Goal: Task Accomplishment & Management: Use online tool/utility

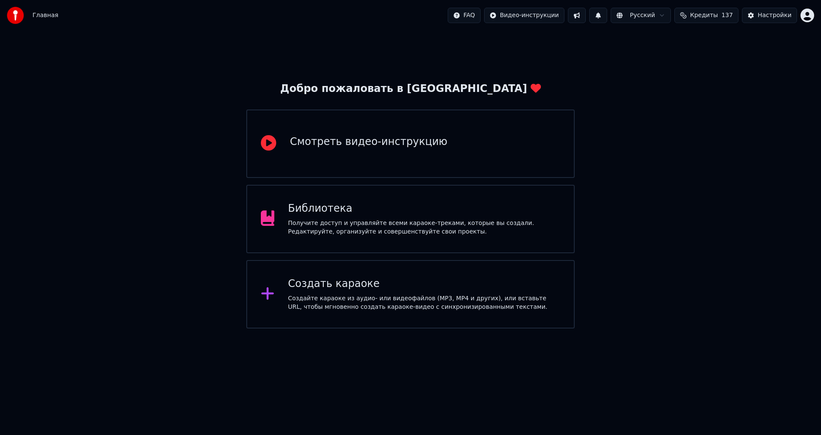
click at [406, 221] on div "Получите доступ и управляйте всеми караоке-треками, которые вы создали. Редакти…" at bounding box center [424, 227] width 272 height 17
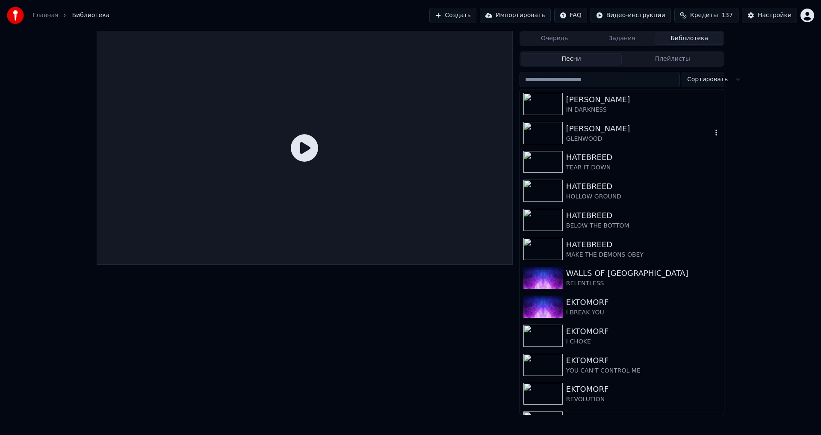
click at [596, 138] on div "GLENWOOD" at bounding box center [639, 139] width 146 height 9
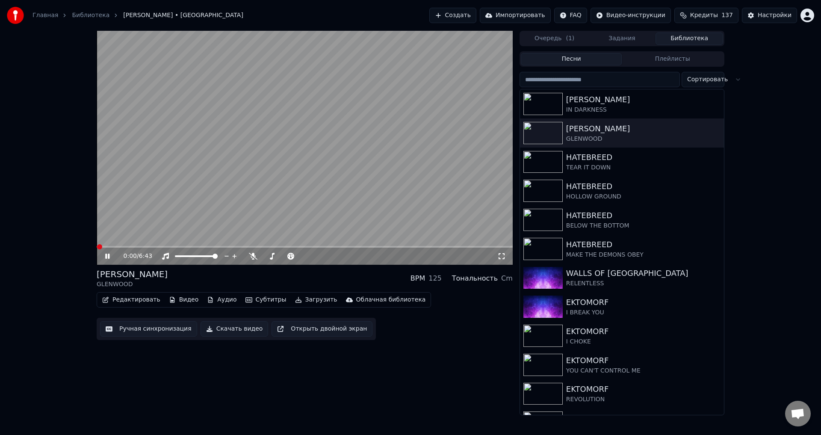
click at [107, 254] on icon at bounding box center [107, 256] width 4 height 5
click at [137, 325] on button "Ручная синхронизация" at bounding box center [148, 328] width 97 height 15
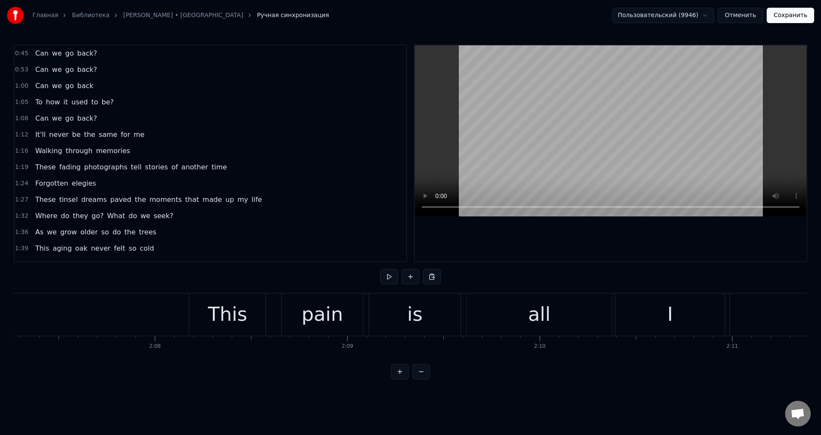
scroll to position [0, 24409]
click at [317, 319] on div "This" at bounding box center [312, 314] width 39 height 29
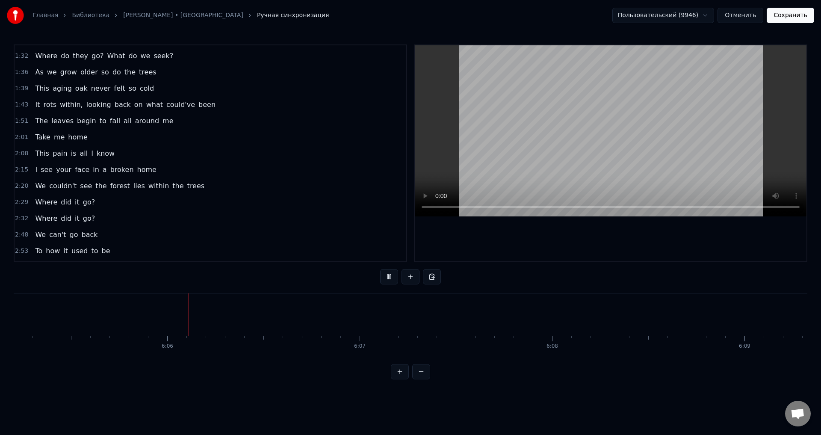
scroll to position [0, 70291]
click at [793, 15] on button "Сохранить" at bounding box center [790, 15] width 47 height 15
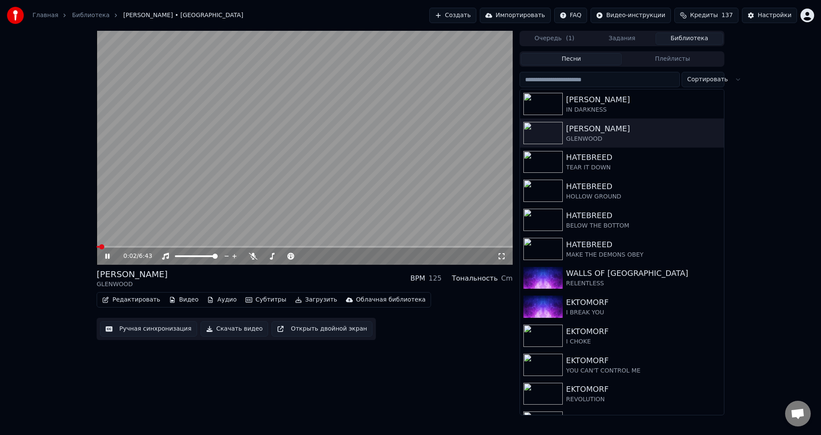
click at [442, 248] on span at bounding box center [305, 247] width 416 height 2
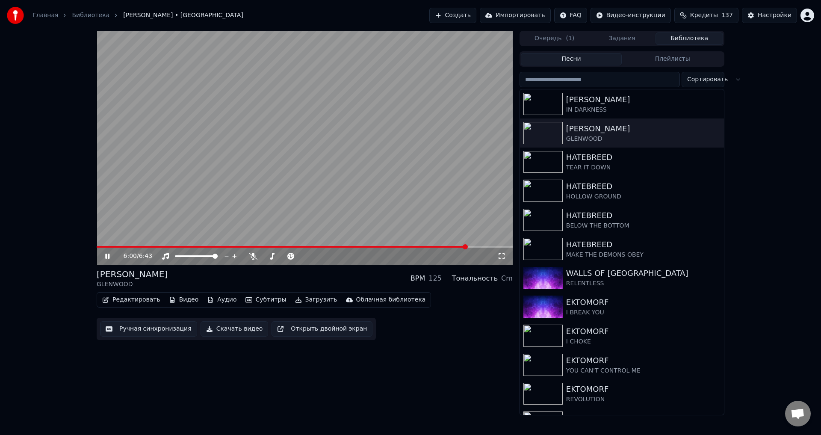
click at [467, 246] on span at bounding box center [305, 247] width 416 height 2
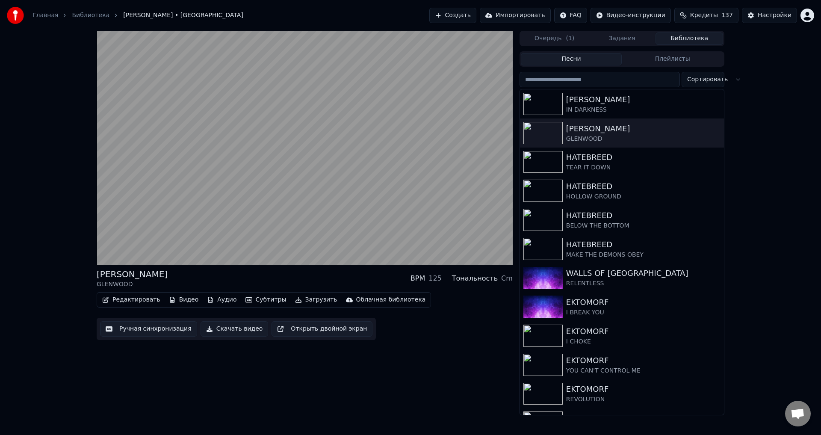
click at [320, 277] on div "[PERSON_NAME] GLENWOOD BPM 125 Тональность Cm" at bounding box center [305, 278] width 416 height 21
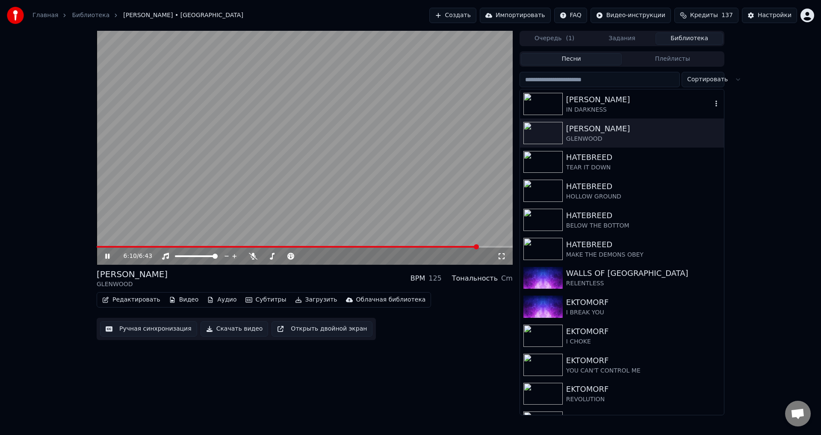
click at [580, 101] on div "[PERSON_NAME]" at bounding box center [639, 100] width 146 height 12
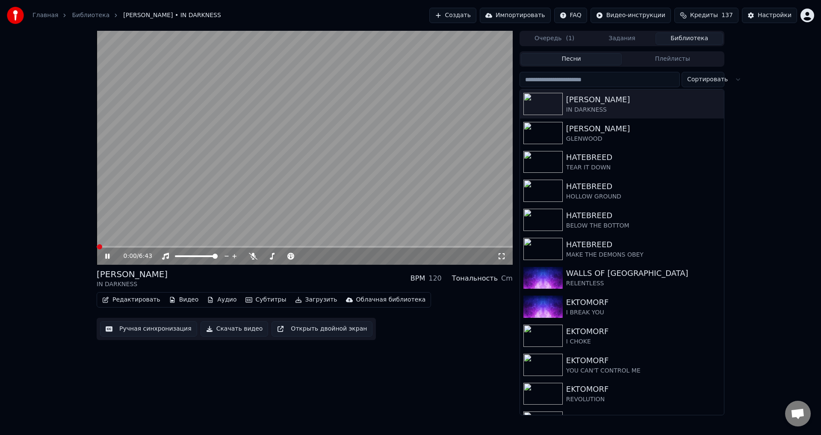
click at [65, 165] on div "0:00 / 6:43 [PERSON_NAME] IN DARKNESS BPM 120 Тональность Cm Редактировать Виде…" at bounding box center [410, 223] width 821 height 385
click at [284, 275] on div "[PERSON_NAME] IN DARKNESS BPM 120 Тональность Cm" at bounding box center [305, 278] width 416 height 21
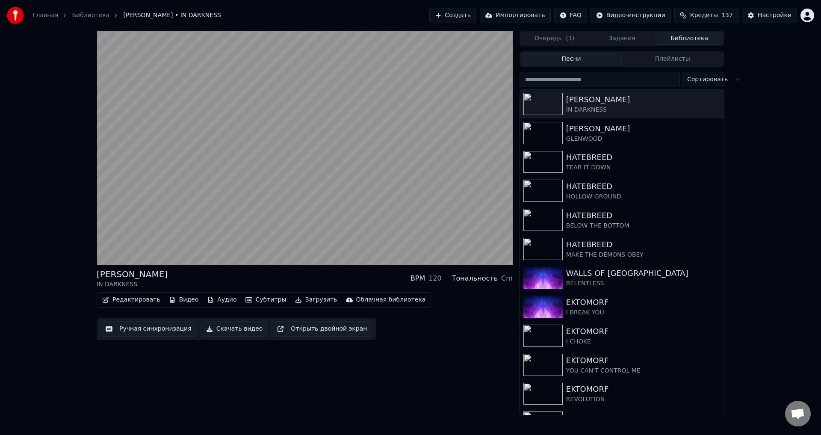
click at [294, 274] on div "[PERSON_NAME] IN DARKNESS BPM 120 Тональность Cm" at bounding box center [305, 278] width 416 height 21
click at [286, 273] on div "[PERSON_NAME] IN DARKNESS BPM 120 Тональность Cm" at bounding box center [305, 278] width 416 height 21
click at [265, 278] on div "[PERSON_NAME] IN DARKNESS BPM 120 Тональность Cm" at bounding box center [305, 278] width 416 height 21
click at [151, 328] on button "Ручная синхронизация" at bounding box center [148, 328] width 97 height 15
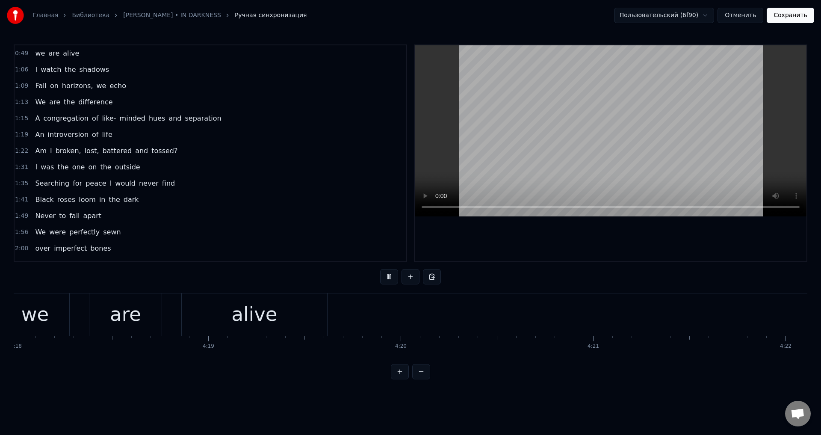
scroll to position [0, 49656]
click at [248, 315] on div "alive" at bounding box center [254, 314] width 46 height 29
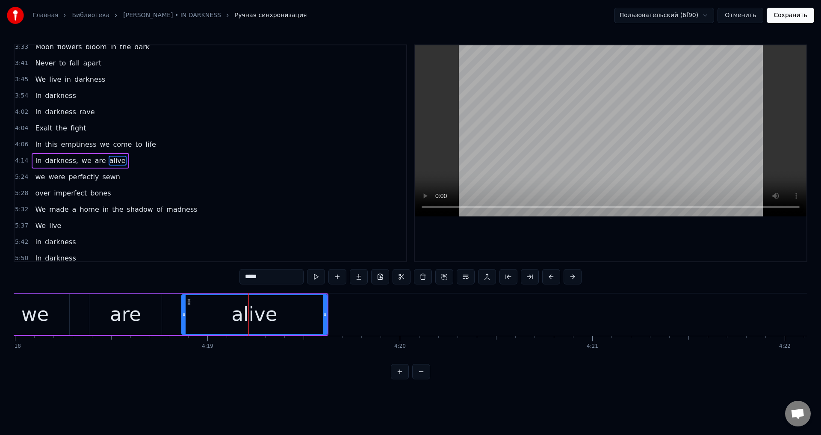
scroll to position [436, 0]
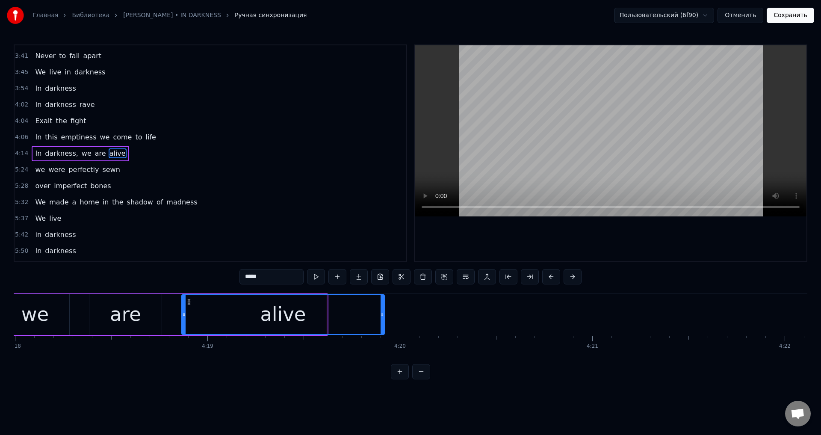
drag, startPoint x: 325, startPoint y: 310, endPoint x: 382, endPoint y: 311, distance: 57.3
click at [382, 311] on div at bounding box center [382, 314] width 3 height 39
drag, startPoint x: 383, startPoint y: 320, endPoint x: 375, endPoint y: 323, distance: 8.7
click at [375, 323] on div at bounding box center [374, 314] width 3 height 39
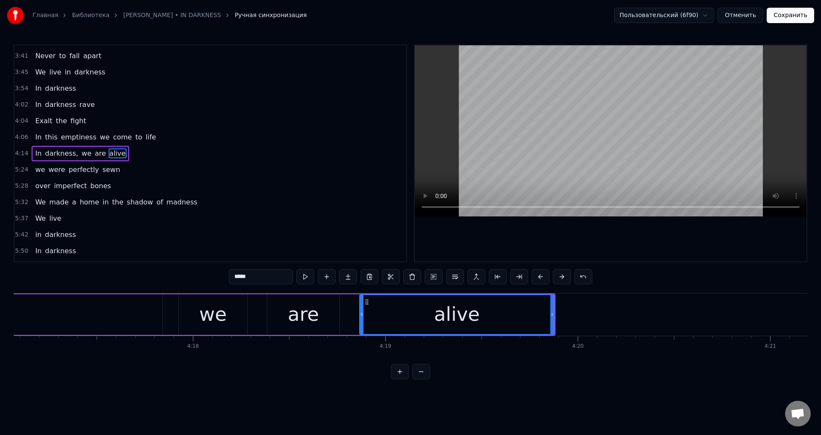
scroll to position [0, 49392]
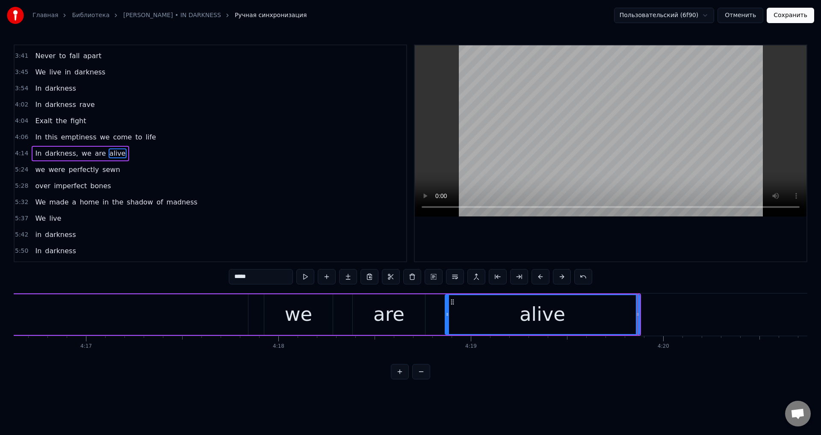
click at [256, 312] on div "In darkness, we are alive" at bounding box center [121, 314] width 1040 height 42
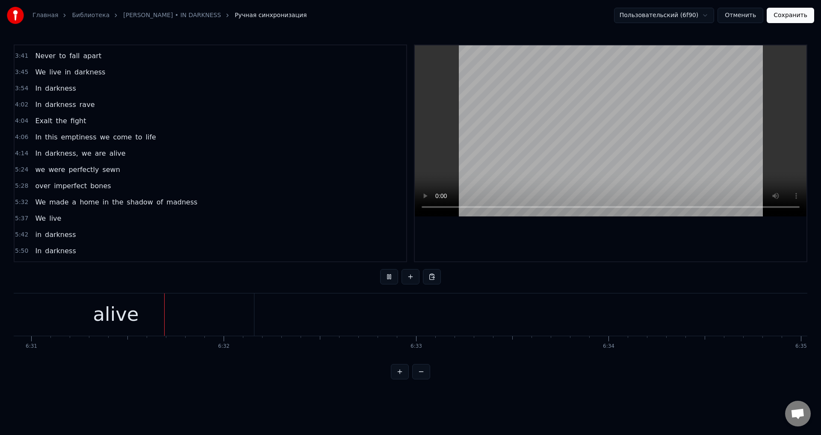
scroll to position [0, 75239]
click at [795, 21] on button "Сохранить" at bounding box center [790, 15] width 47 height 15
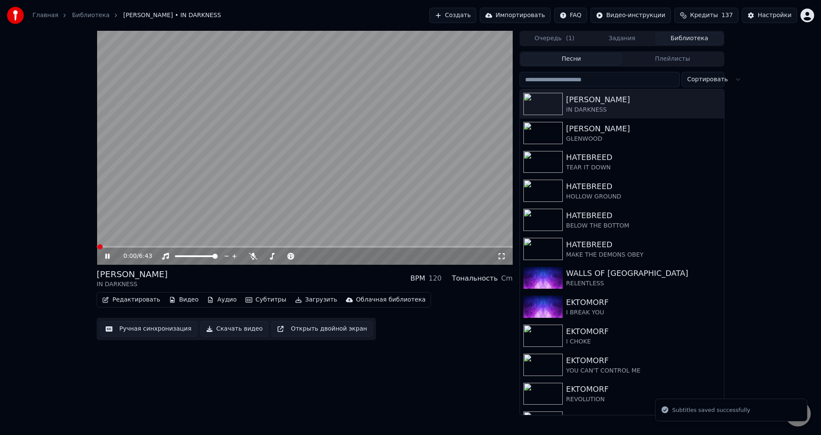
click at [505, 257] on icon at bounding box center [501, 256] width 9 height 7
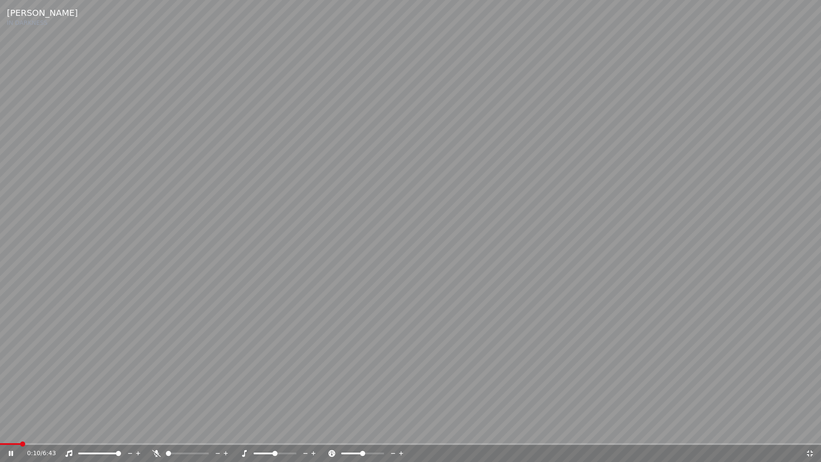
click at [83, 435] on span at bounding box center [410, 444] width 821 height 2
click at [109, 435] on span at bounding box center [410, 444] width 821 height 2
click at [145, 435] on span at bounding box center [410, 444] width 821 height 2
click at [189, 435] on span at bounding box center [410, 444] width 821 height 2
click at [246, 435] on span at bounding box center [410, 444] width 821 height 2
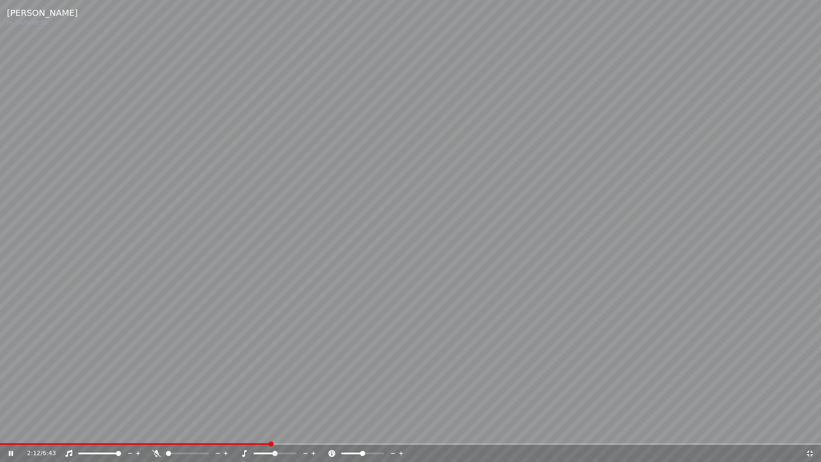
click at [315, 435] on span at bounding box center [410, 444] width 821 height 2
click at [419, 435] on span at bounding box center [410, 444] width 821 height 2
click at [495, 435] on span at bounding box center [410, 444] width 821 height 2
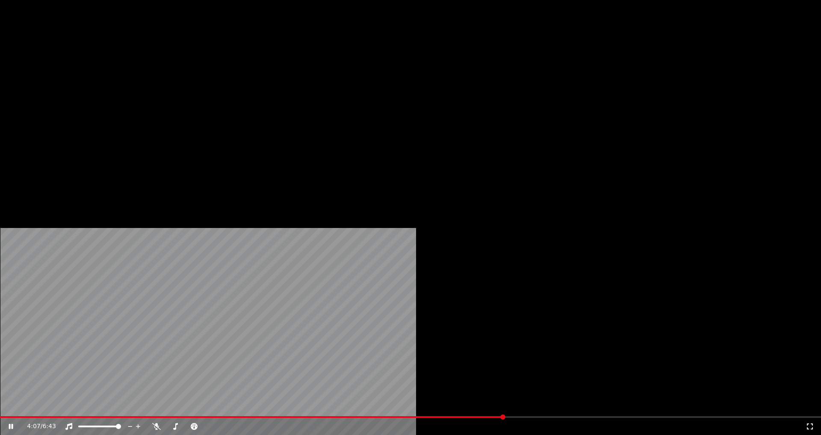
click at [292, 72] on button "Загрузить" at bounding box center [316, 66] width 49 height 12
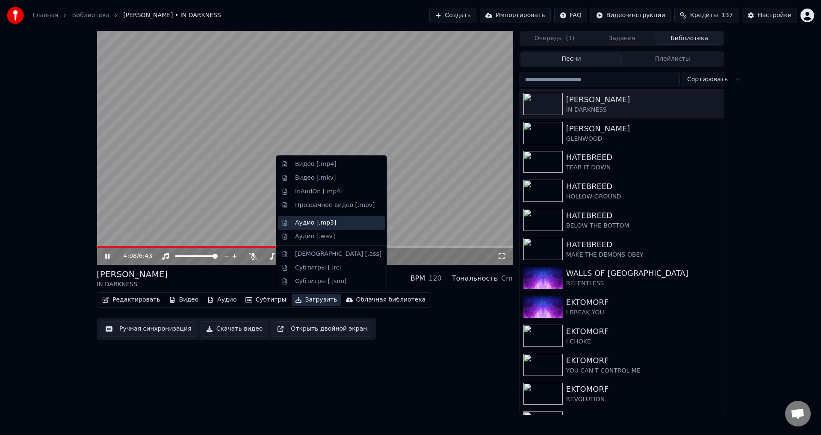
click at [310, 221] on div "Аудио [.mp3]" at bounding box center [315, 223] width 41 height 9
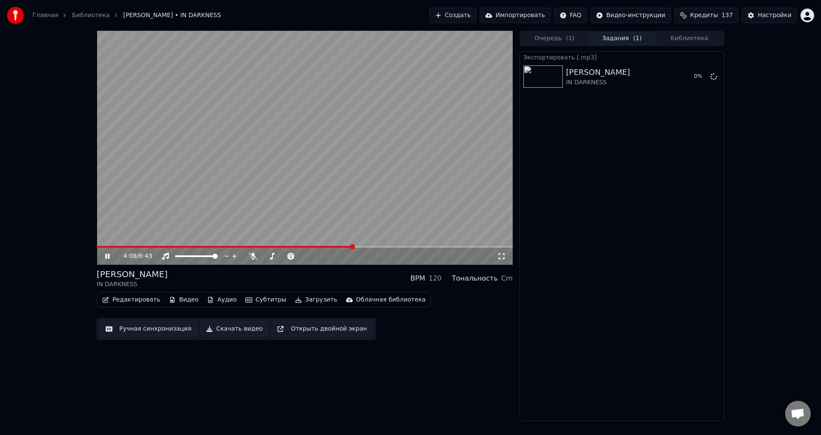
click at [295, 301] on button "Загрузить" at bounding box center [316, 300] width 49 height 12
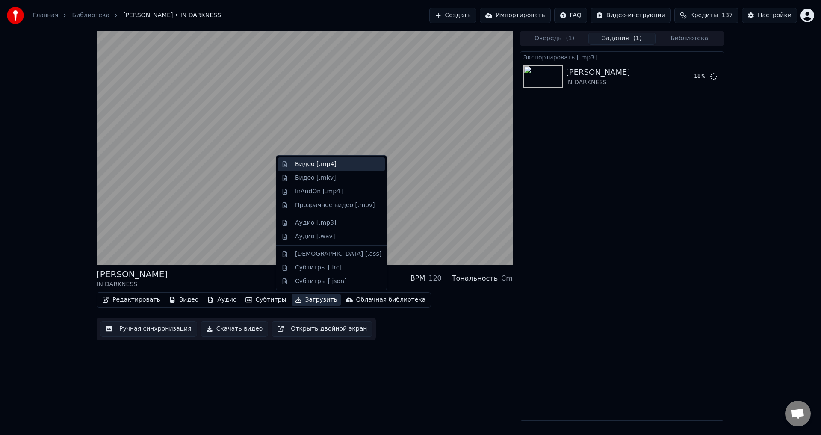
click at [311, 163] on div "Видео [.mp4]" at bounding box center [315, 164] width 41 height 9
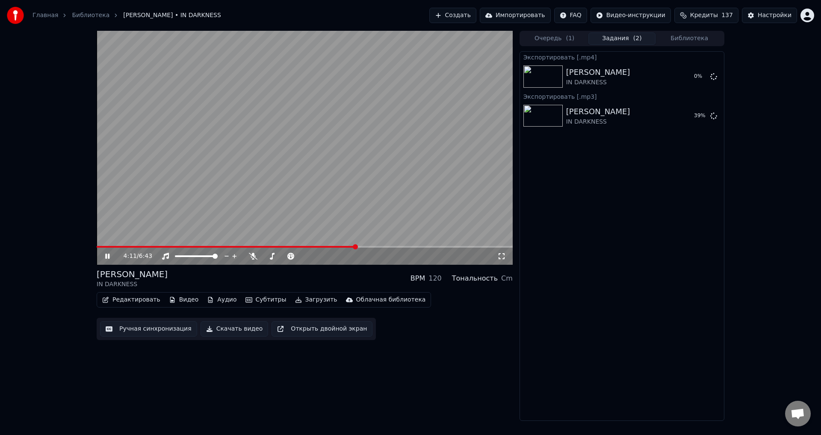
click at [690, 40] on button "Библиотека" at bounding box center [690, 39] width 68 height 12
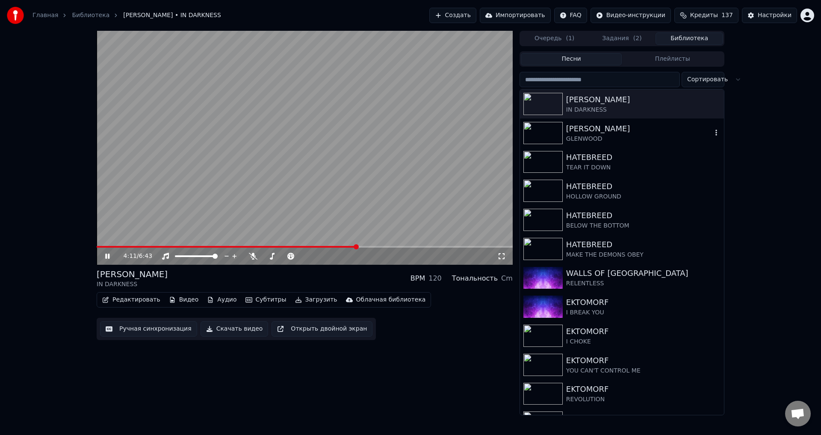
click at [586, 135] on div "GLENWOOD" at bounding box center [639, 139] width 146 height 9
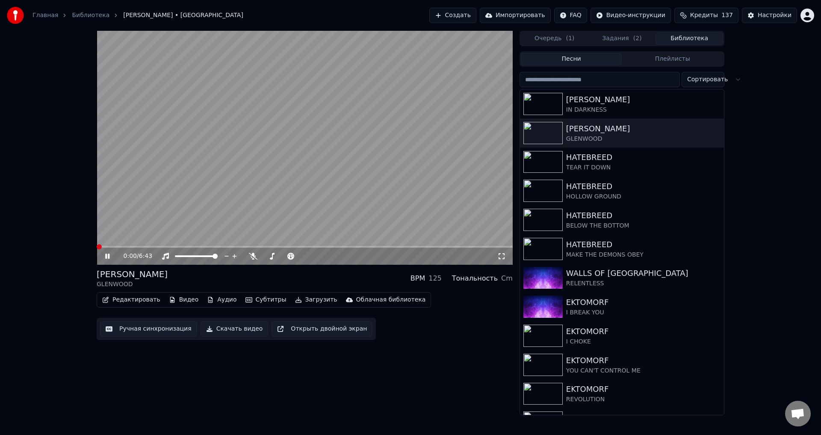
click at [256, 180] on video at bounding box center [305, 148] width 416 height 234
click at [294, 297] on button "Загрузить" at bounding box center [316, 300] width 49 height 12
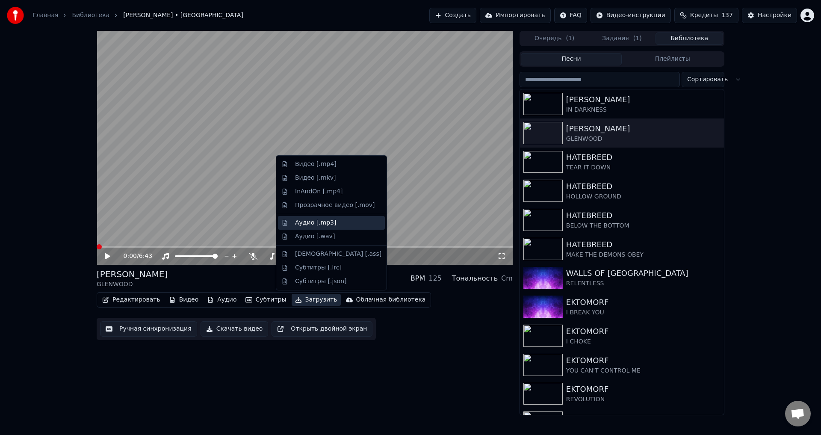
click at [301, 229] on div "Аудио [.mp3]" at bounding box center [331, 223] width 107 height 14
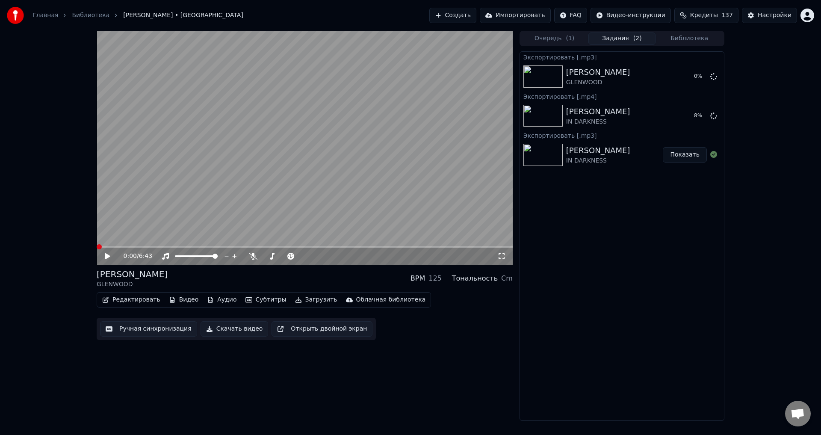
click at [297, 302] on button "Загрузить" at bounding box center [316, 300] width 49 height 12
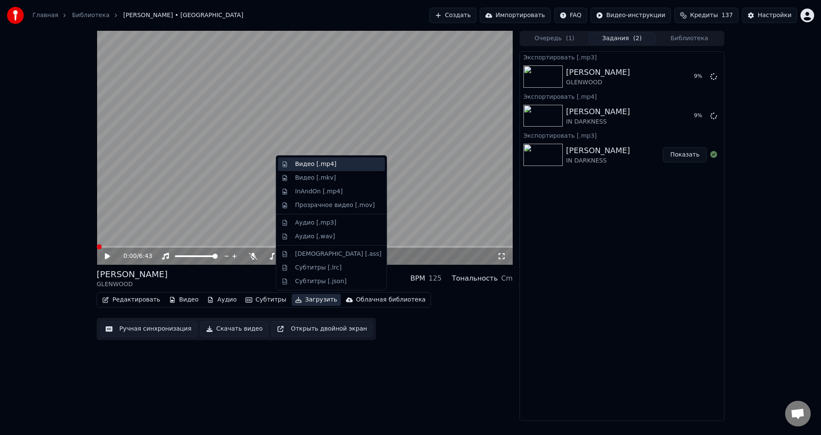
click at [305, 166] on div "Видео [.mp4]" at bounding box center [315, 164] width 41 height 9
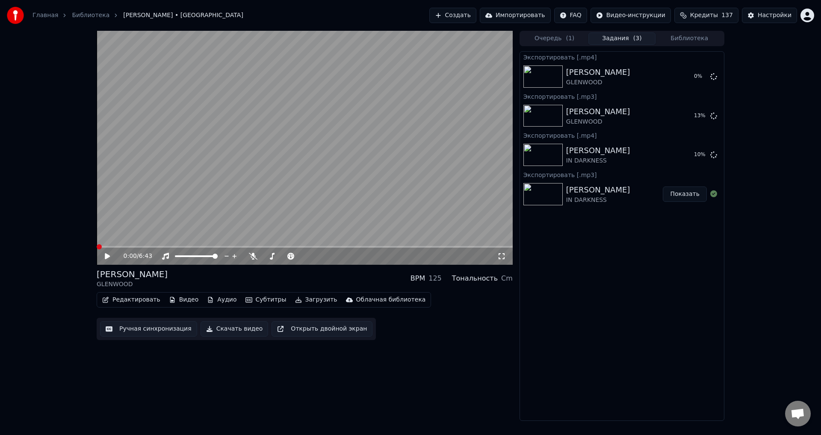
click at [306, 282] on div "[PERSON_NAME] GLENWOOD BPM 125 Тональность Cm" at bounding box center [305, 278] width 416 height 21
click at [374, 357] on div "0:00 / 6:43 [PERSON_NAME] GLENWOOD BPM 125 Тональность Cm Редактировать Видео А…" at bounding box center [305, 226] width 416 height 390
click at [304, 359] on div "0:00 / 6:43 [PERSON_NAME] GLENWOOD BPM 125 Тональность Cm Редактировать Видео А…" at bounding box center [305, 226] width 416 height 390
click at [296, 277] on div "[PERSON_NAME] GLENWOOD BPM 125 Тональность Cm" at bounding box center [305, 278] width 416 height 21
